Goal: Task Accomplishment & Management: Use online tool/utility

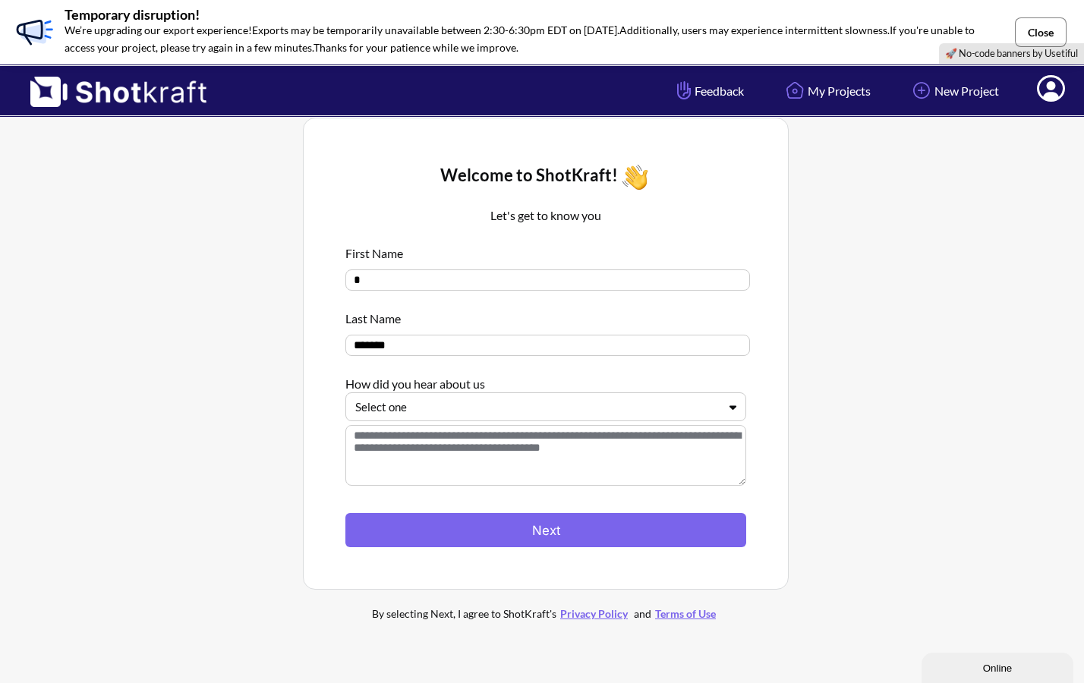
click at [1046, 29] on button "Close" at bounding box center [1041, 32] width 52 height 30
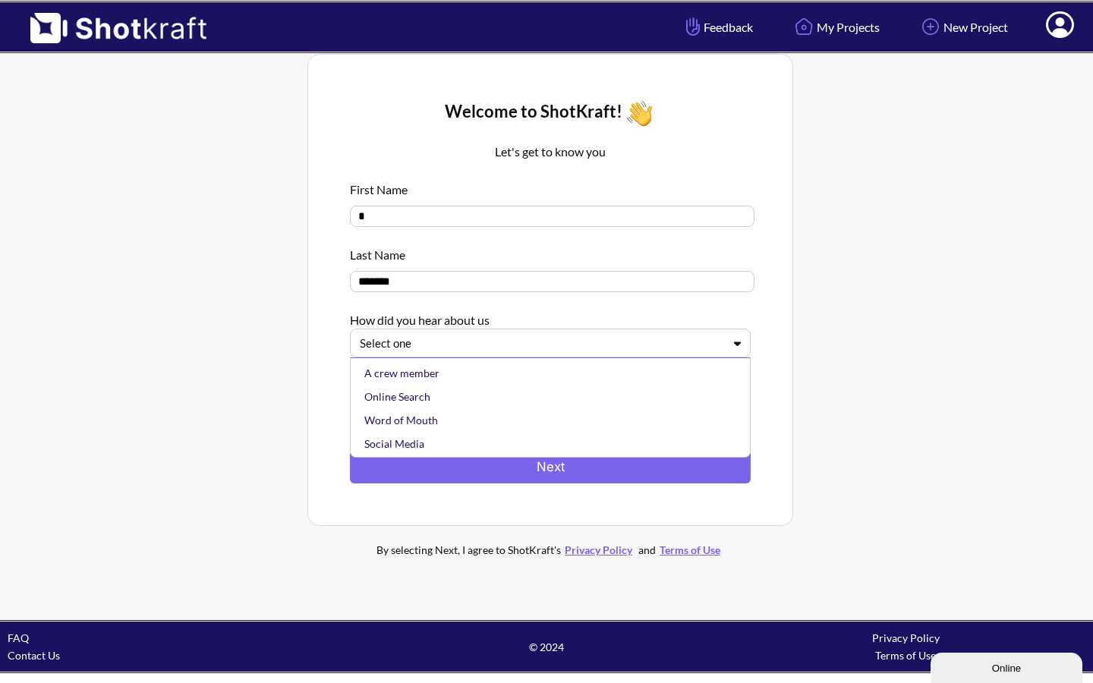
click at [737, 346] on icon at bounding box center [737, 343] width 7 height 5
click at [610, 402] on div "Online Search" at bounding box center [554, 397] width 386 height 24
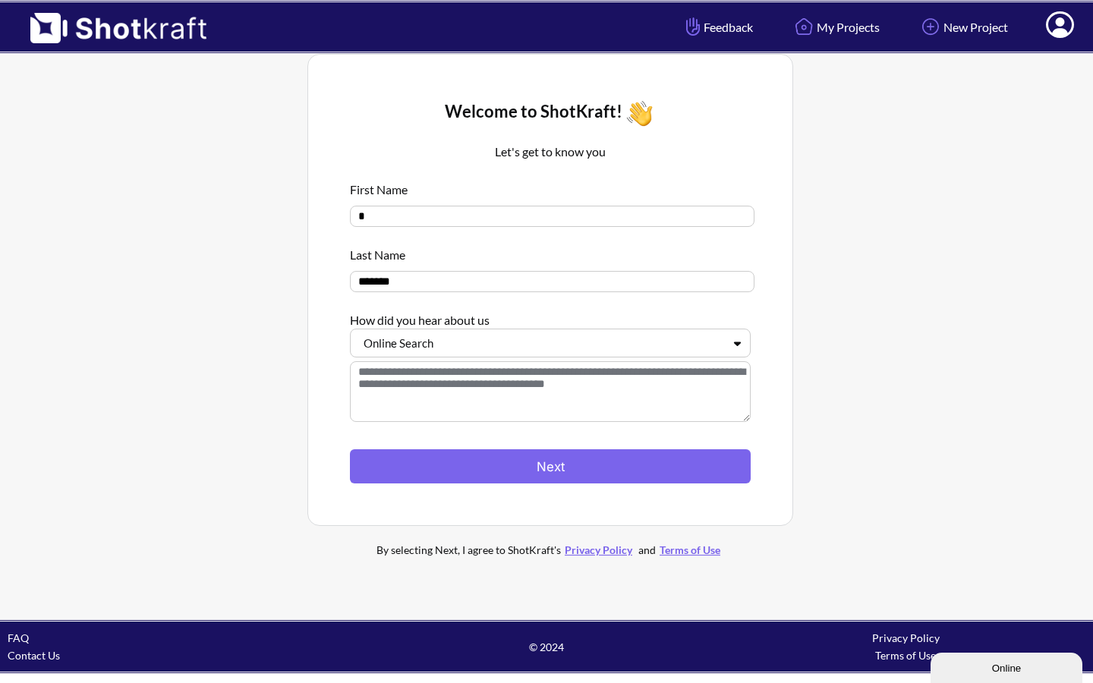
click at [604, 413] on textarea at bounding box center [550, 391] width 401 height 61
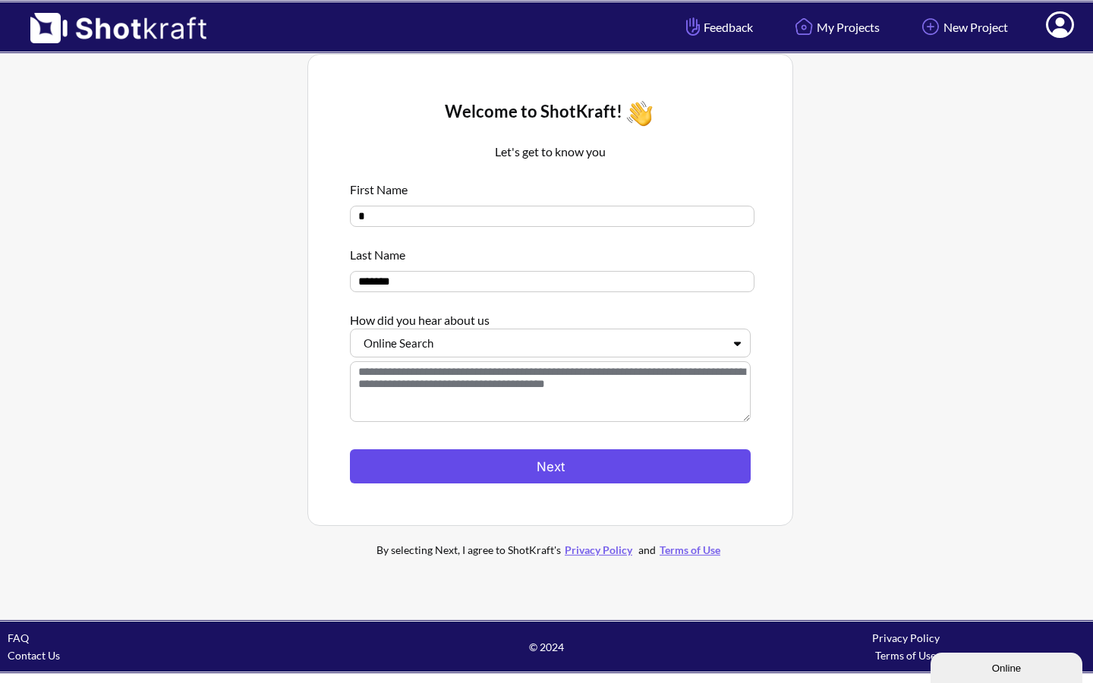
click at [565, 470] on button "Next" at bounding box center [550, 466] width 401 height 34
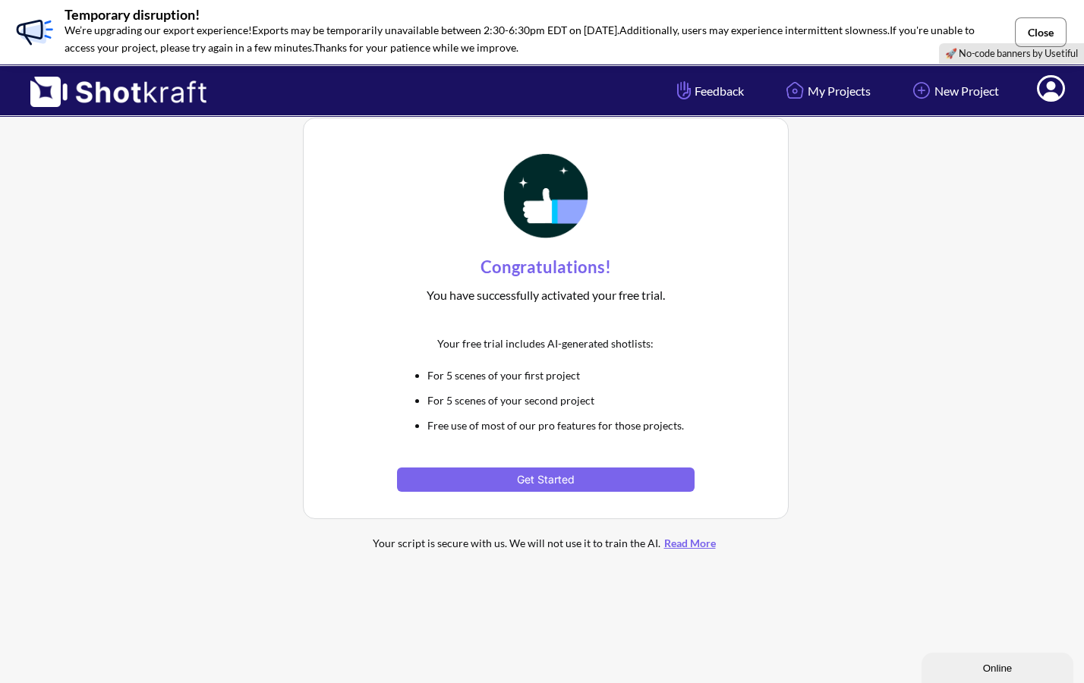
click at [1043, 28] on button "Close" at bounding box center [1041, 32] width 52 height 30
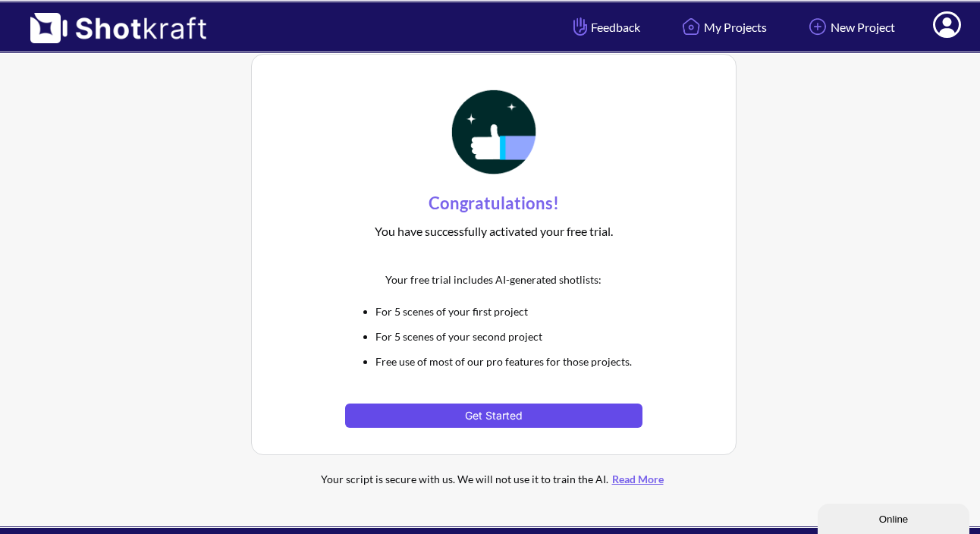
click at [504, 413] on button "Get Started" at bounding box center [493, 416] width 297 height 24
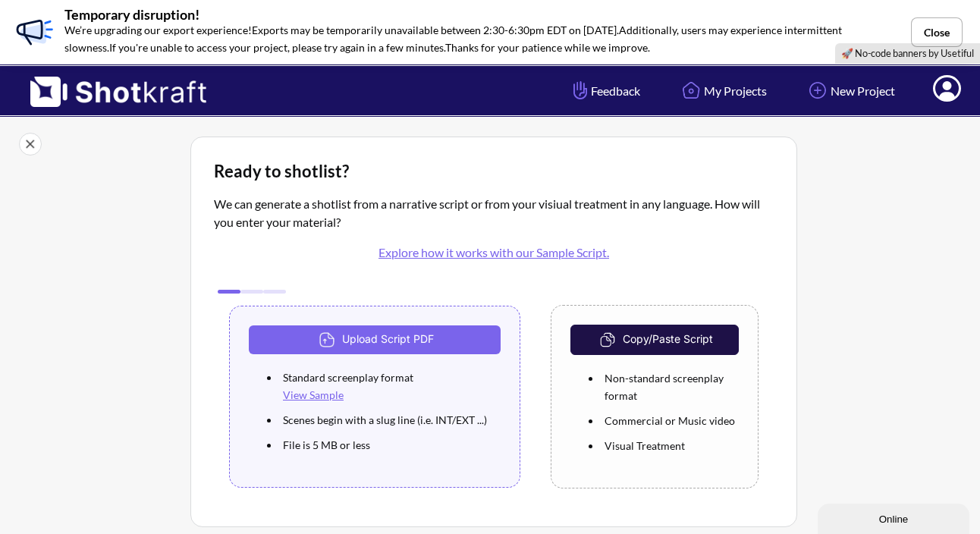
click at [308, 394] on link "View Sample" at bounding box center [313, 395] width 61 height 13
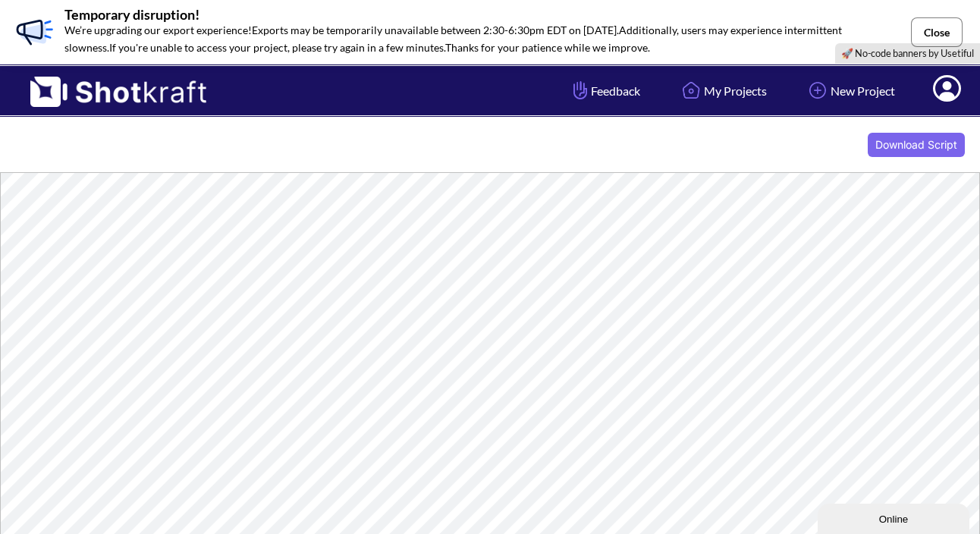
click at [947, 31] on button "Close" at bounding box center [937, 32] width 52 height 30
